Goal: Information Seeking & Learning: Compare options

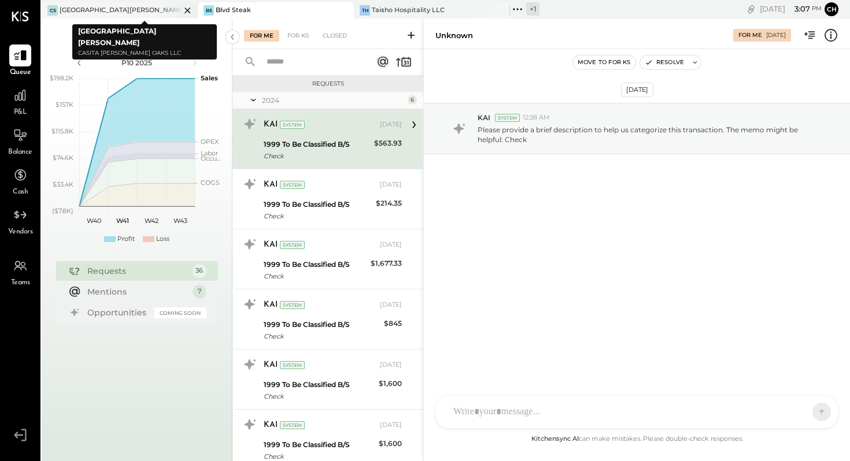
click at [123, 13] on div "[GEOGRAPHIC_DATA][PERSON_NAME]" at bounding box center [120, 10] width 121 height 9
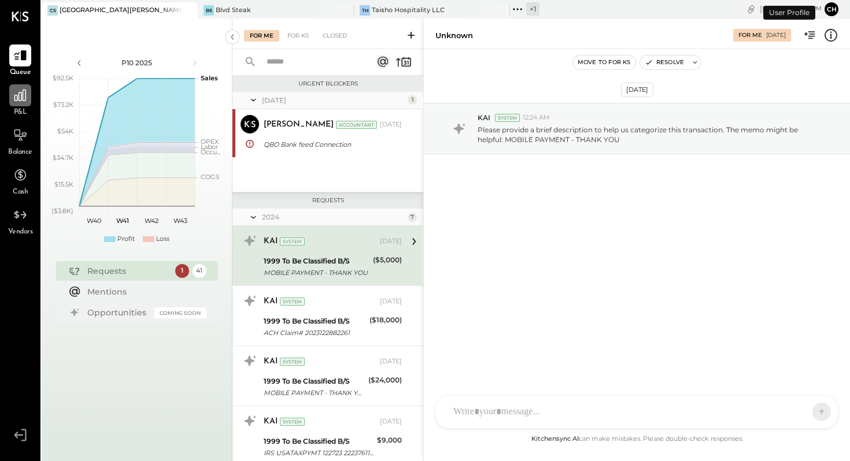
click at [24, 103] on div at bounding box center [20, 95] width 22 height 22
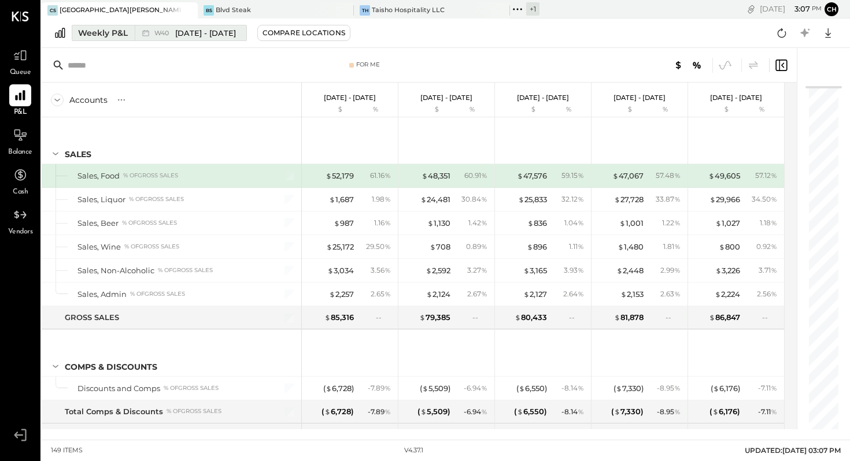
click at [98, 32] on div "Weekly P&L" at bounding box center [103, 33] width 50 height 12
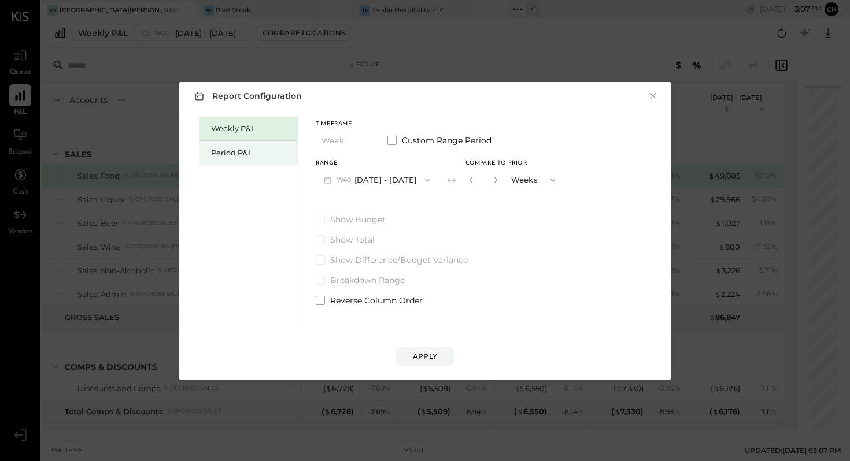
click at [221, 149] on div "Period P&L" at bounding box center [251, 152] width 81 height 11
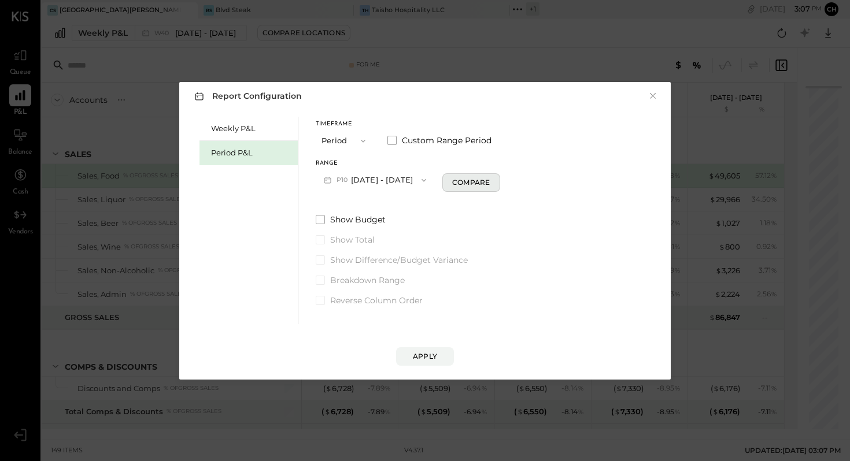
click at [469, 184] on button "Compare" at bounding box center [471, 182] width 58 height 19
click at [496, 181] on icon "button" at bounding box center [492, 179] width 7 height 7
type input "*"
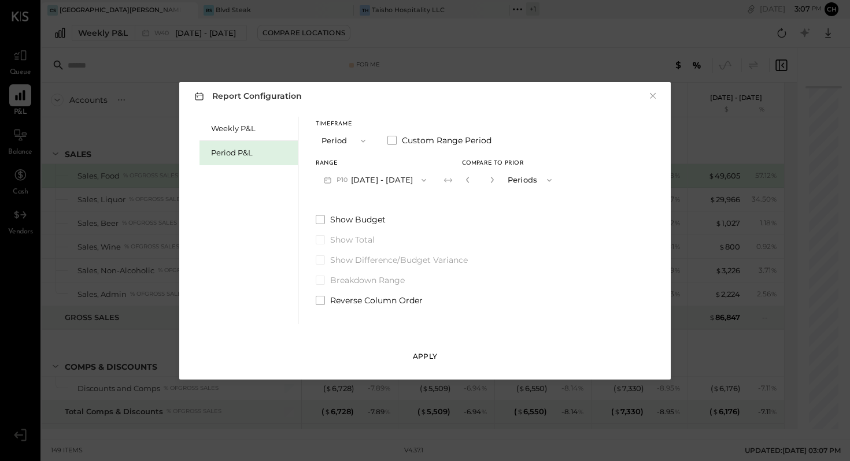
click at [427, 352] on div "Apply" at bounding box center [425, 357] width 24 height 10
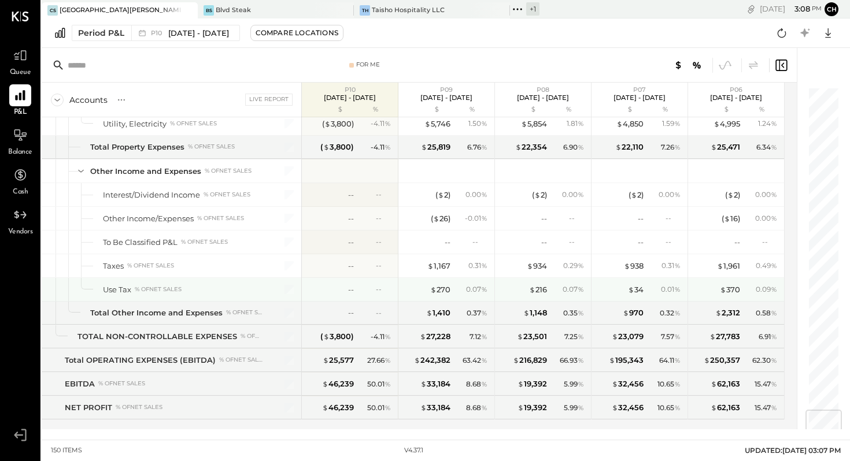
scroll to position [2725, 0]
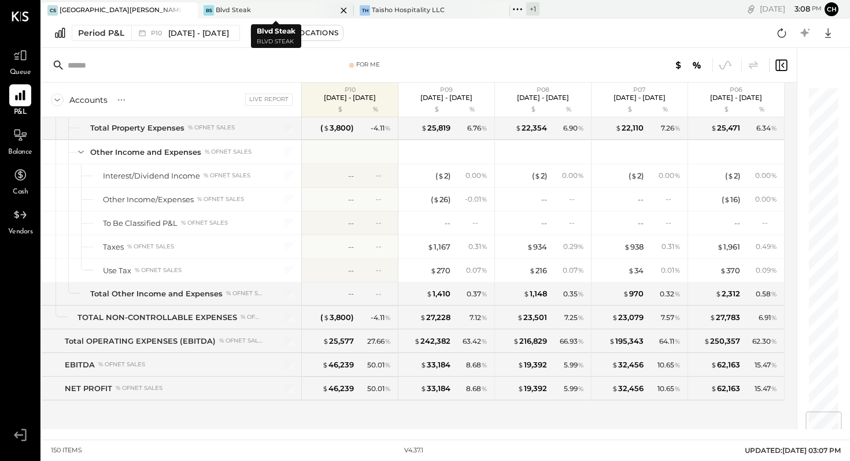
click at [263, 10] on div "BS Blvd Steak" at bounding box center [267, 10] width 139 height 10
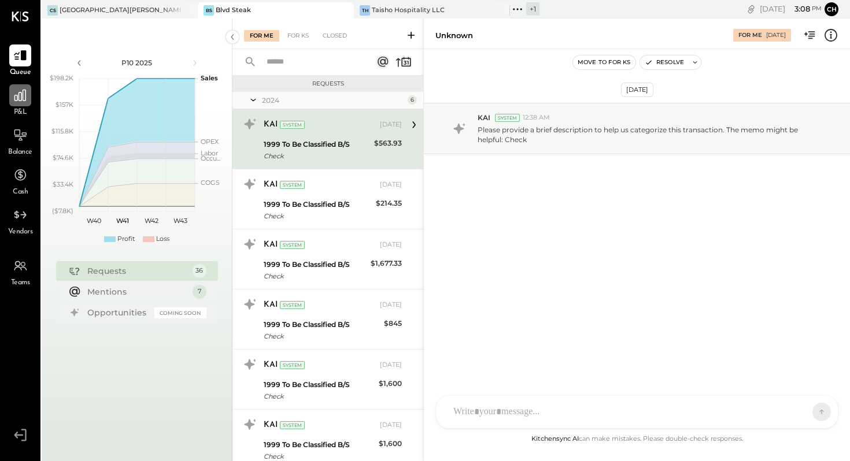
click at [23, 97] on icon at bounding box center [20, 96] width 12 height 12
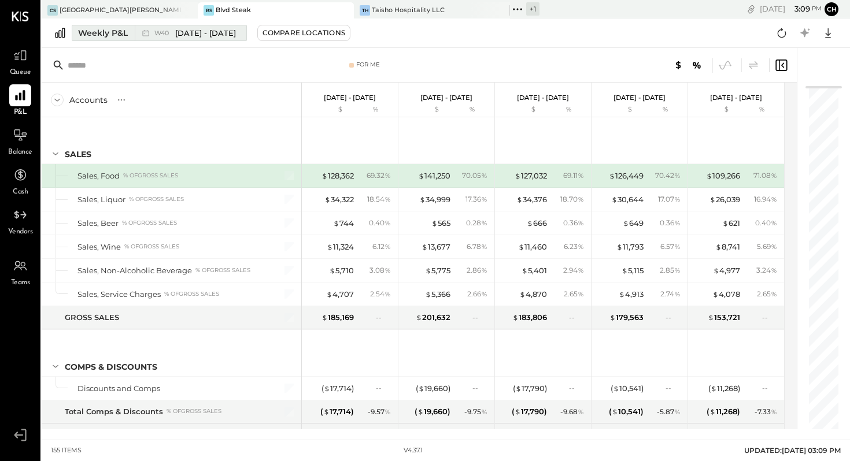
click at [111, 30] on div "Weekly P&L" at bounding box center [103, 33] width 50 height 12
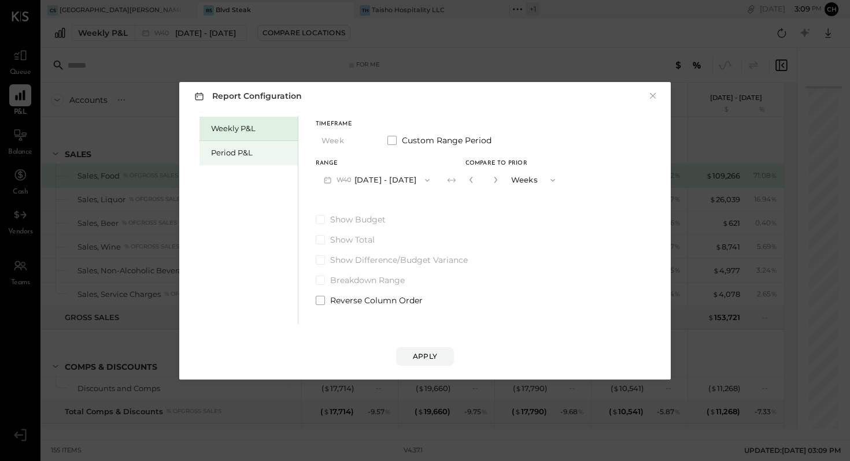
click at [243, 151] on div "Period P&L" at bounding box center [251, 152] width 81 height 11
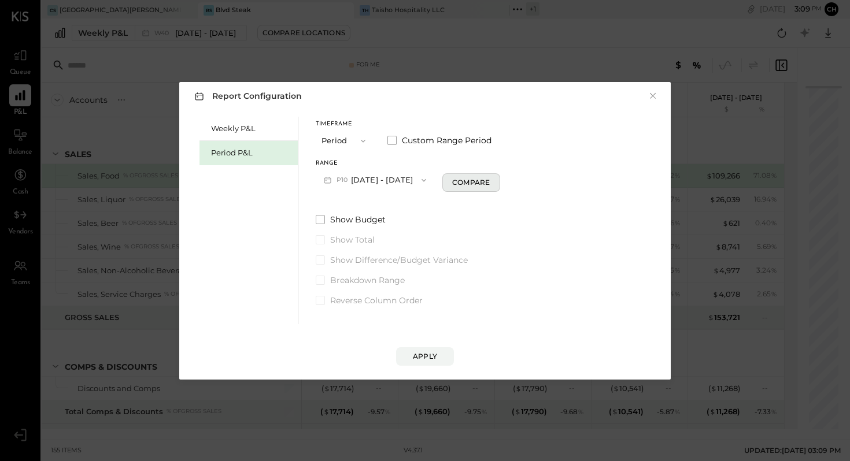
click at [467, 182] on button "Compare" at bounding box center [471, 182] width 58 height 19
click at [496, 181] on icon "button" at bounding box center [492, 179] width 7 height 7
type input "*"
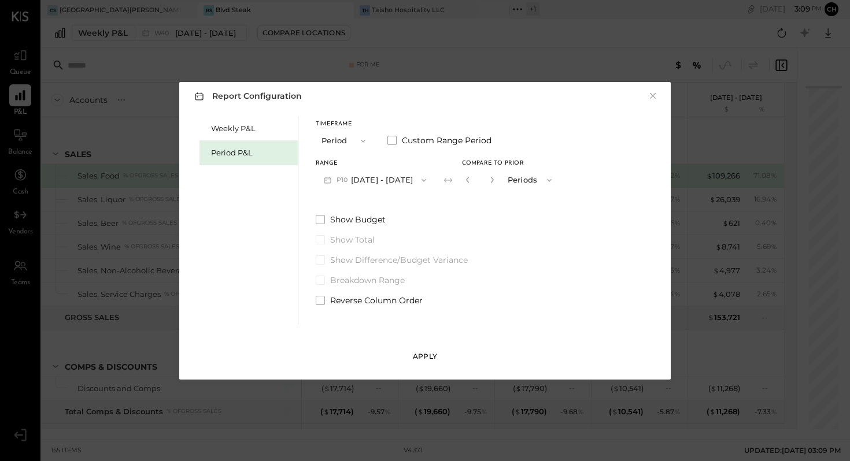
click at [426, 357] on div "Apply" at bounding box center [425, 357] width 24 height 10
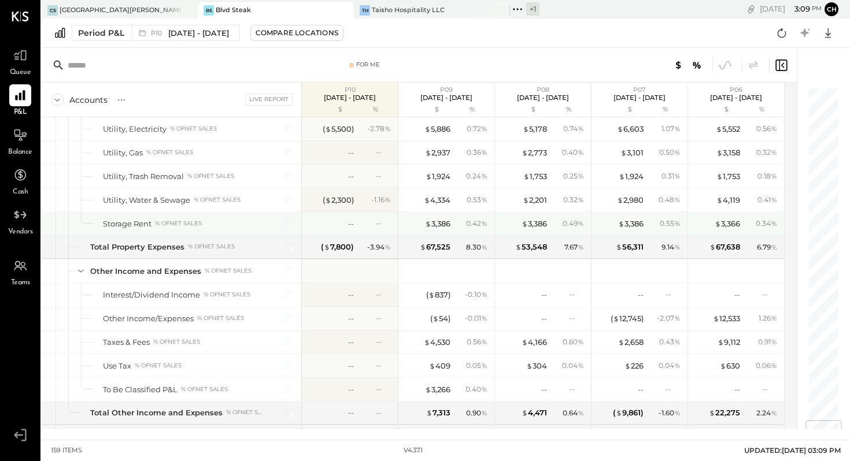
scroll to position [2914, 0]
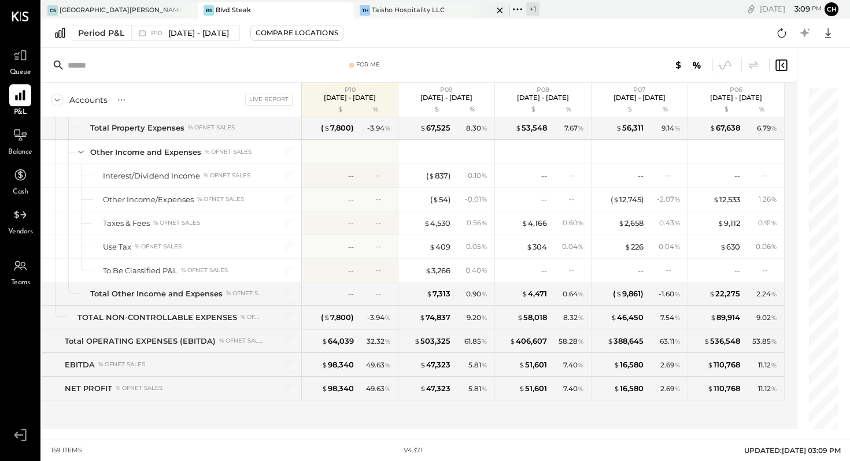
click at [445, 9] on div "TH Taisho Hospitality LLC" at bounding box center [423, 10] width 139 height 10
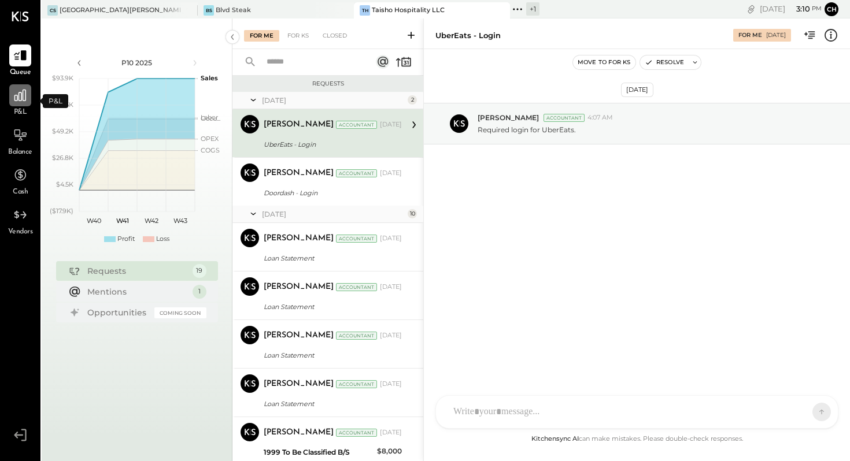
click at [20, 91] on icon at bounding box center [20, 95] width 15 height 15
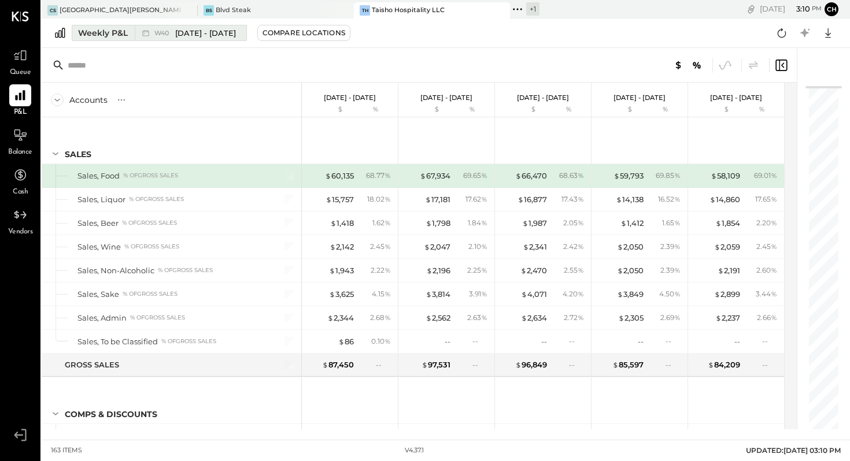
click at [120, 35] on div "Weekly P&L" at bounding box center [103, 33] width 50 height 12
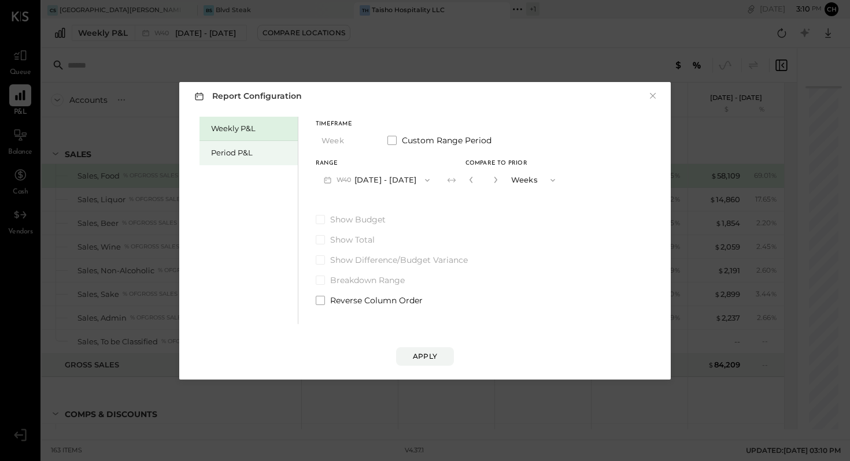
click at [253, 146] on div "Period P&L" at bounding box center [249, 153] width 98 height 24
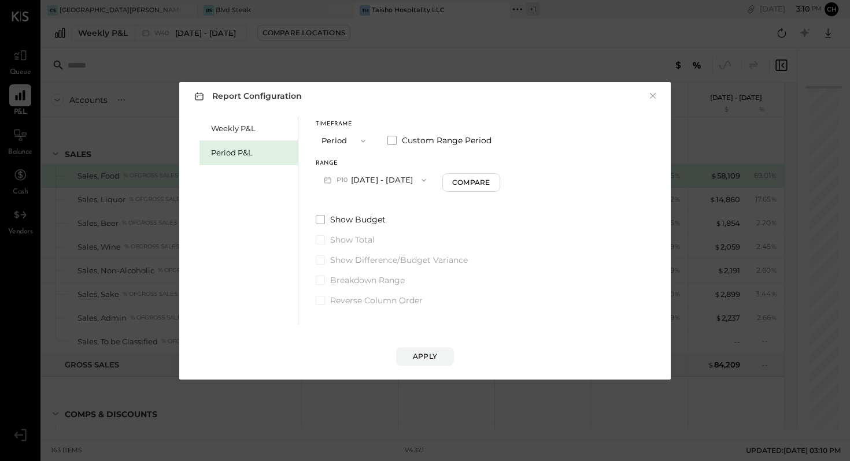
click at [428, 179] on icon "button" at bounding box center [423, 180] width 9 height 9
click at [471, 161] on div "Range P10 [DATE] - [DATE] Compare" at bounding box center [408, 176] width 184 height 30
click at [475, 184] on div "Compare" at bounding box center [471, 183] width 38 height 10
click at [493, 180] on icon "button" at bounding box center [491, 180] width 3 height 6
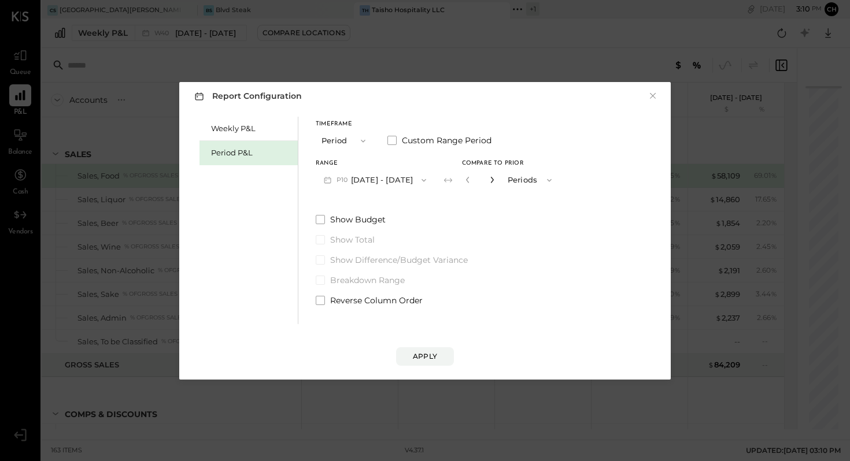
click at [493, 179] on icon "button" at bounding box center [491, 180] width 3 height 6
type input "*"
click at [434, 352] on div "Apply" at bounding box center [425, 357] width 24 height 10
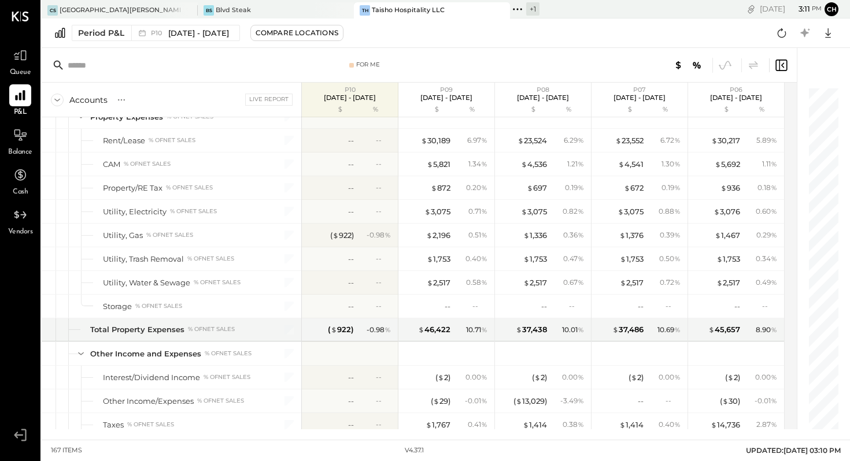
scroll to position [3080, 0]
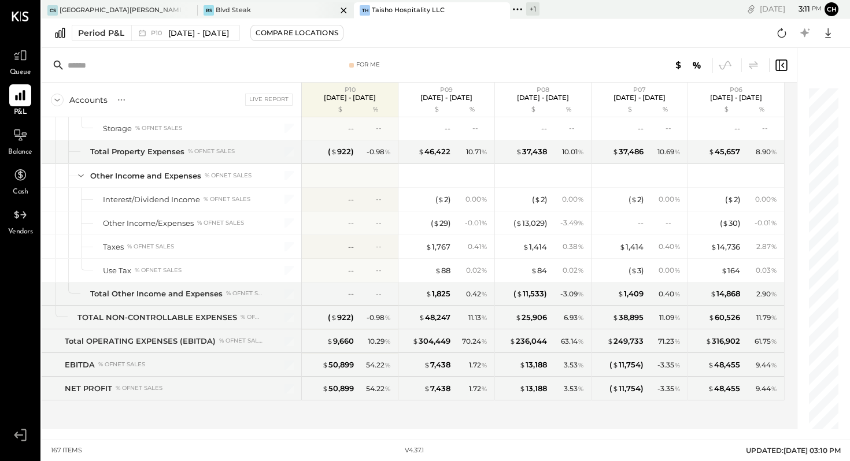
click at [231, 11] on div "Blvd Steak" at bounding box center [233, 10] width 35 height 9
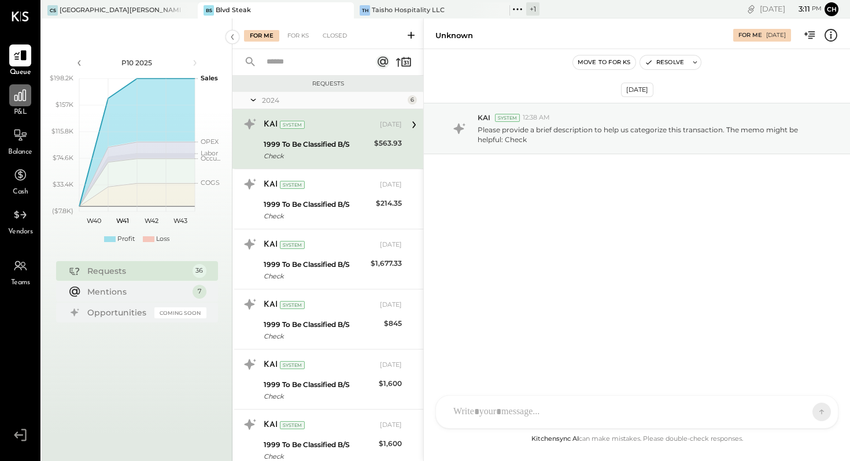
click at [23, 95] on icon at bounding box center [20, 96] width 12 height 12
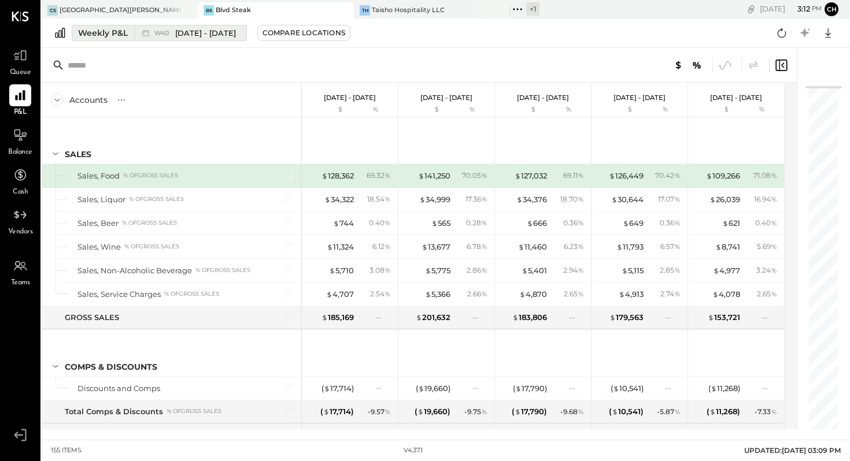
click at [121, 35] on div "Weekly P&L" at bounding box center [103, 33] width 50 height 12
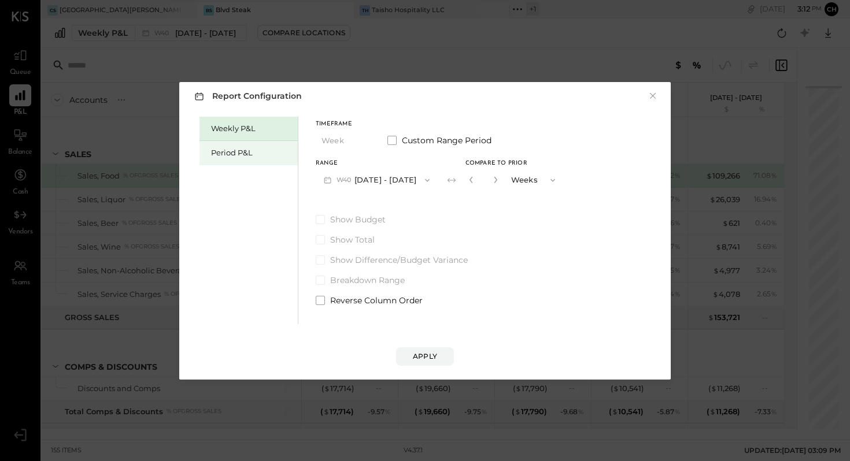
click at [250, 150] on div "Period P&L" at bounding box center [251, 152] width 81 height 11
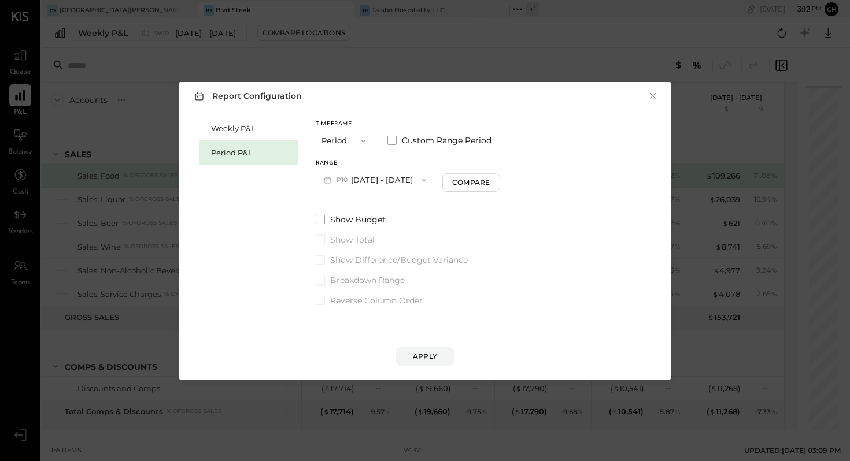
click at [428, 181] on icon "button" at bounding box center [423, 180] width 9 height 9
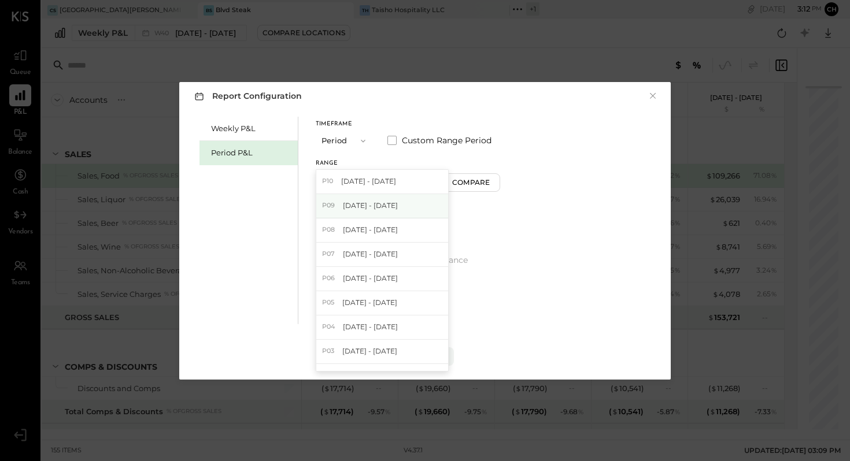
click at [433, 204] on div "P09 [DATE] - [DATE]" at bounding box center [382, 206] width 132 height 24
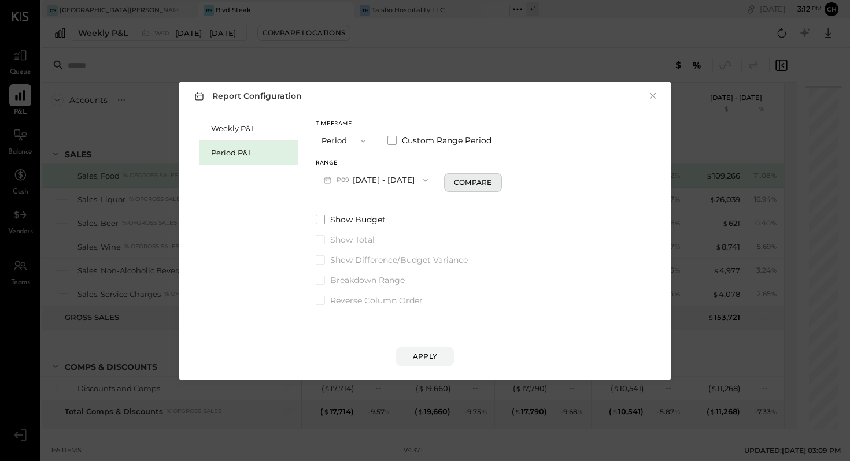
click at [492, 180] on div "Compare" at bounding box center [473, 183] width 38 height 10
click at [497, 178] on icon "button" at bounding box center [493, 179] width 7 height 7
type input "*"
click at [428, 359] on div "Apply" at bounding box center [425, 357] width 24 height 10
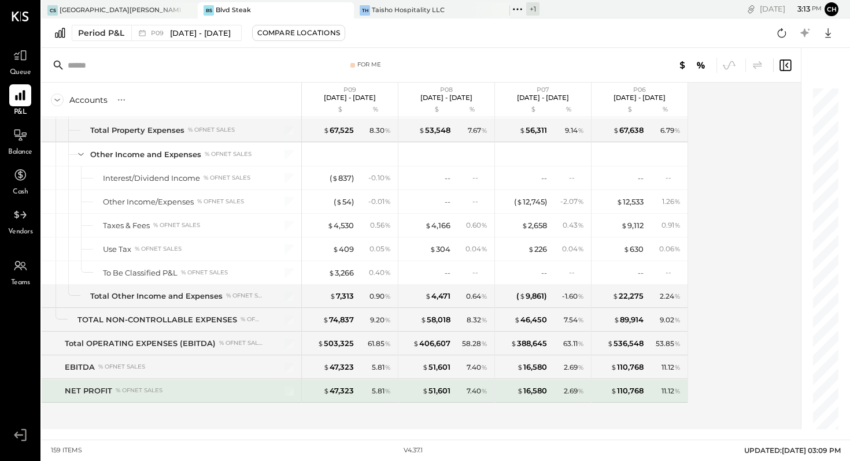
scroll to position [2914, 0]
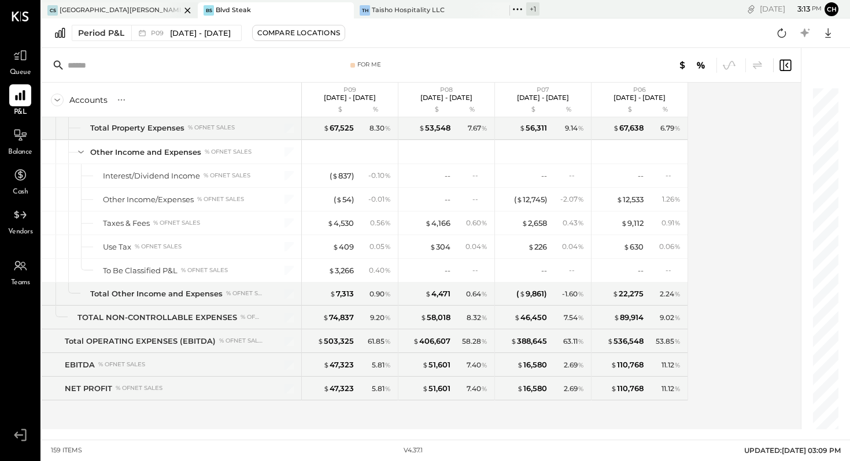
click at [150, 13] on div "CS Casita [PERSON_NAME][GEOGRAPHIC_DATA]" at bounding box center [111, 10] width 139 height 10
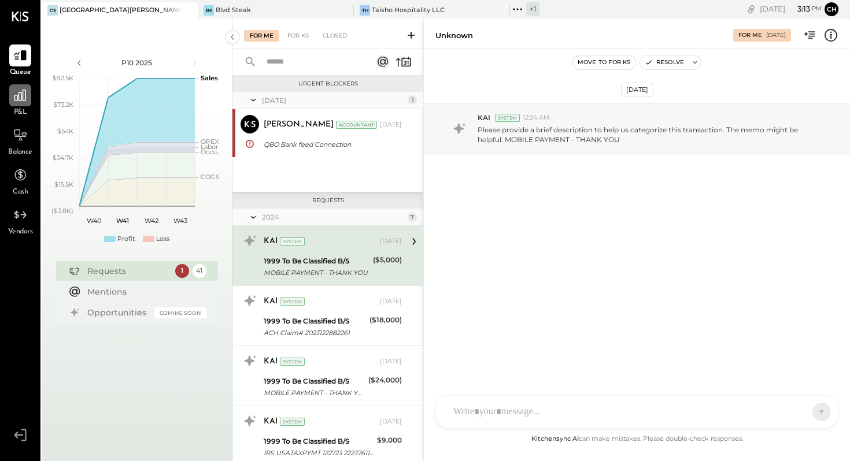
click at [15, 93] on icon at bounding box center [20, 95] width 15 height 15
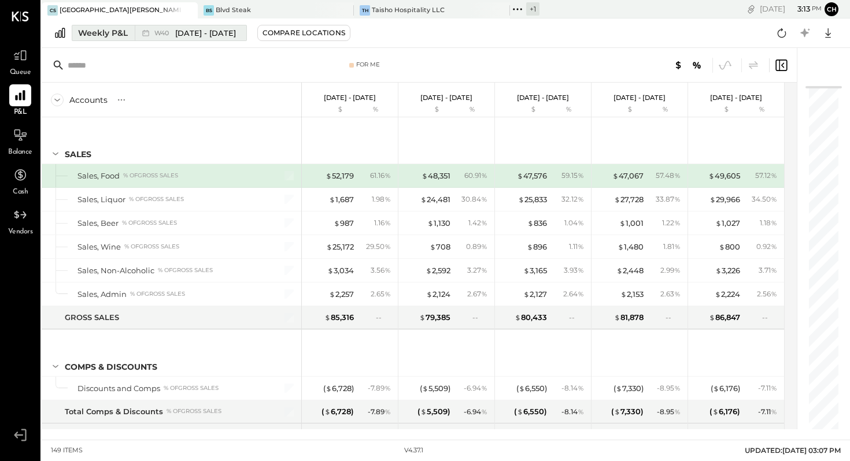
click at [104, 35] on div "Weekly P&L" at bounding box center [103, 33] width 50 height 12
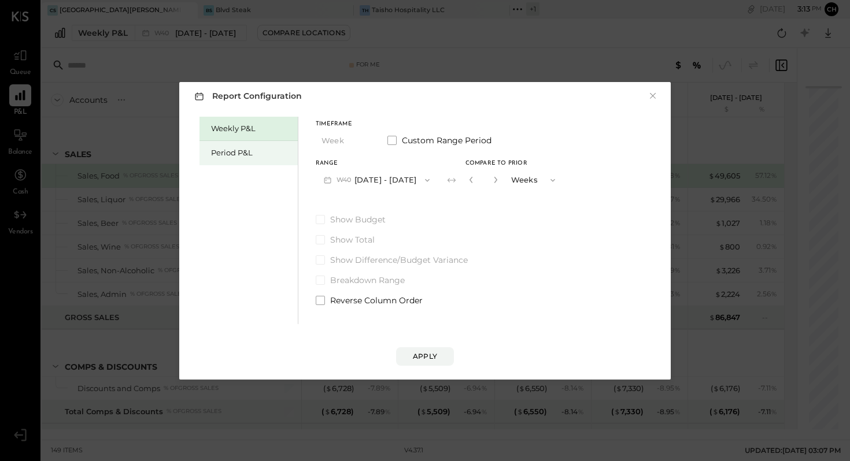
click at [234, 154] on div "Period P&L" at bounding box center [251, 152] width 81 height 11
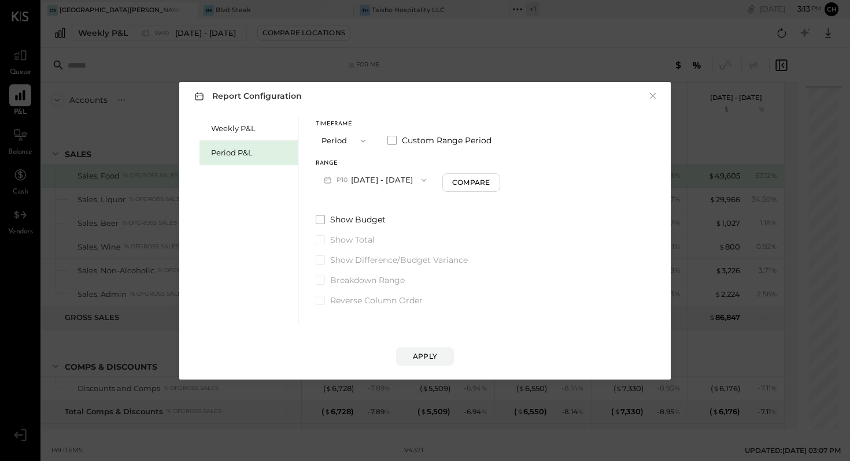
click at [428, 177] on icon "button" at bounding box center [423, 180] width 9 height 9
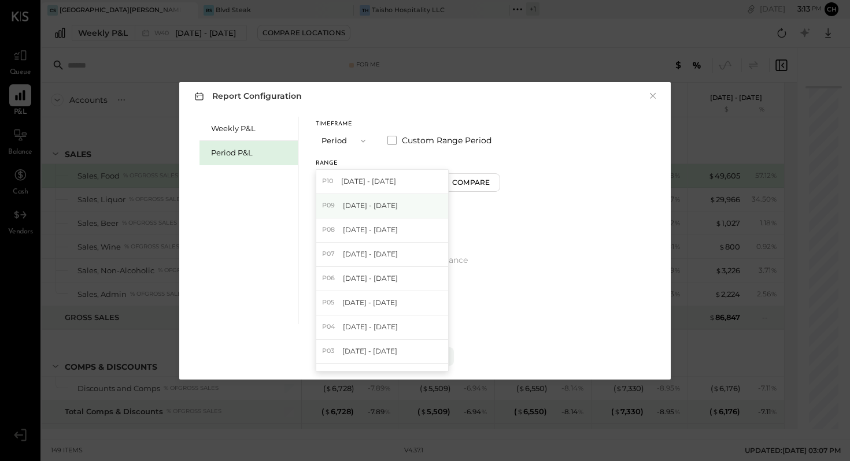
click at [435, 201] on div "P09 [DATE] - [DATE]" at bounding box center [382, 206] width 132 height 24
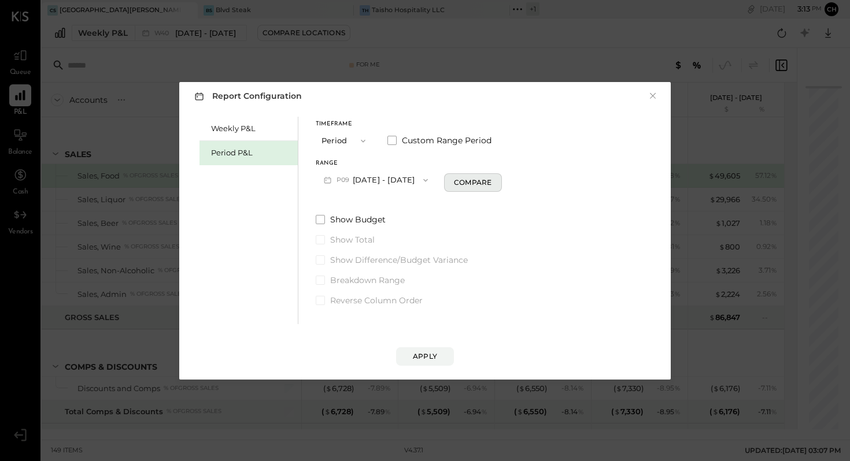
click at [483, 184] on div "Compare" at bounding box center [473, 183] width 38 height 10
click at [497, 179] on icon "button" at bounding box center [493, 179] width 7 height 7
type input "*"
click at [436, 358] on div "Apply" at bounding box center [425, 357] width 24 height 10
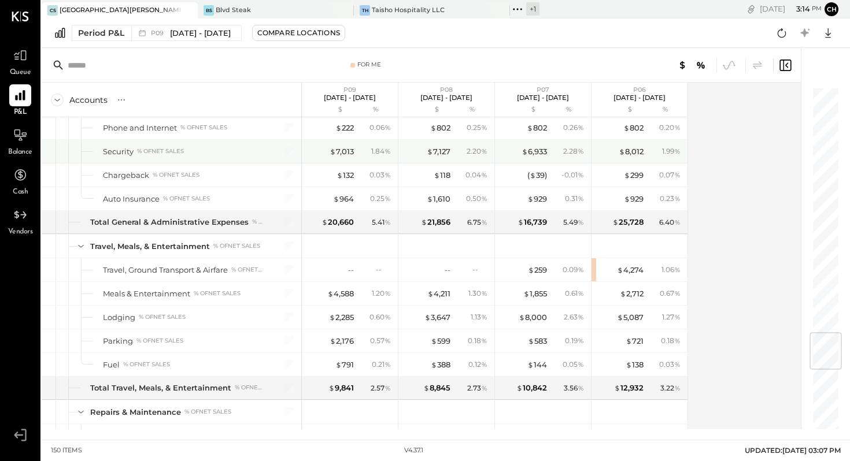
scroll to position [2062, 0]
